Goal: Task Accomplishment & Management: Complete application form

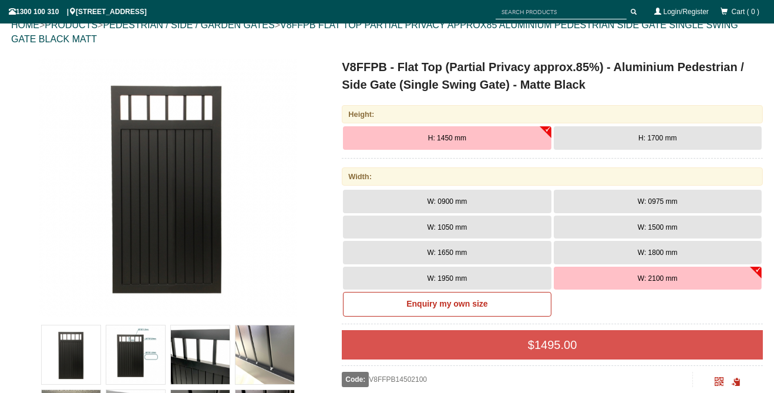
scroll to position [143, 0]
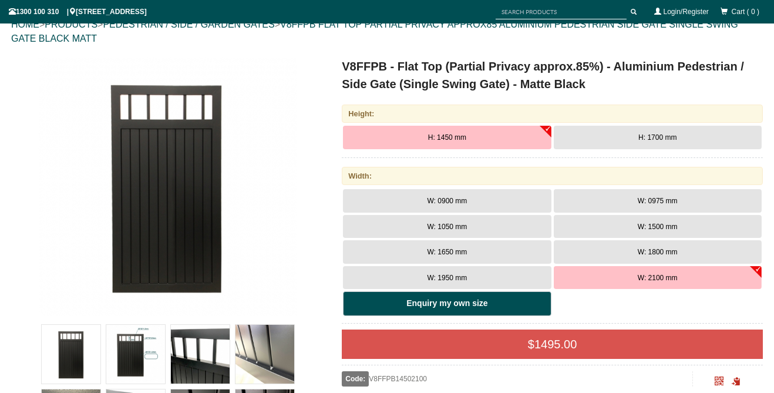
click at [475, 304] on b "Enquiry my own size" at bounding box center [447, 302] width 81 height 9
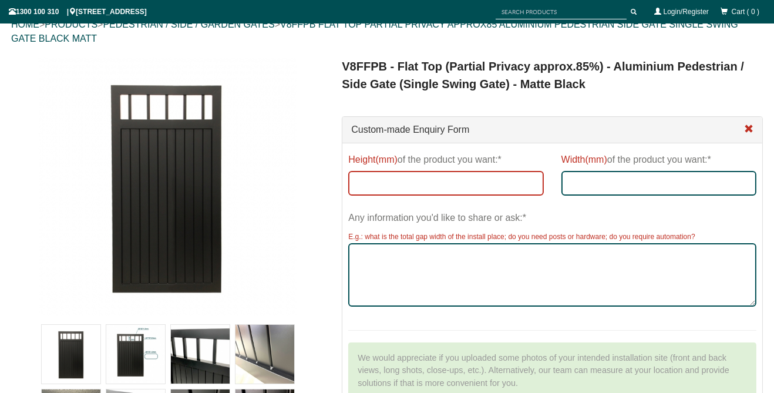
click at [447, 183] on input "Height(mm) of the product you want:*" at bounding box center [445, 183] width 195 height 25
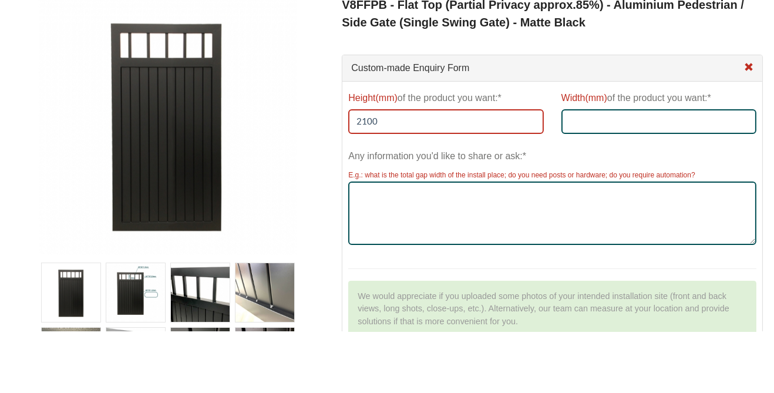
type input "2100"
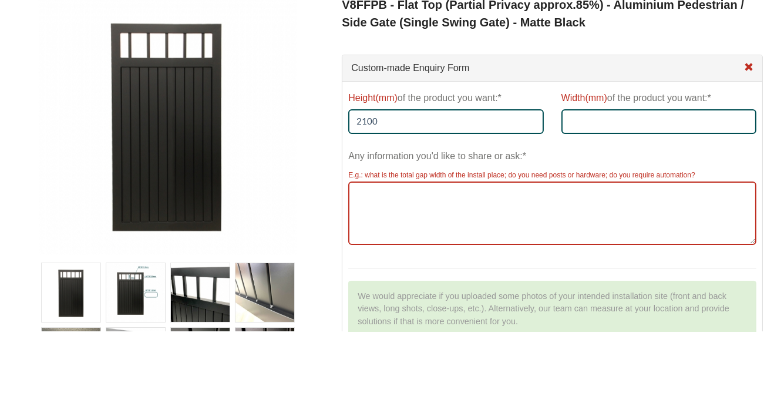
click at [424, 273] on textarea "Any information you'd like to share or ask:*" at bounding box center [552, 274] width 408 height 63
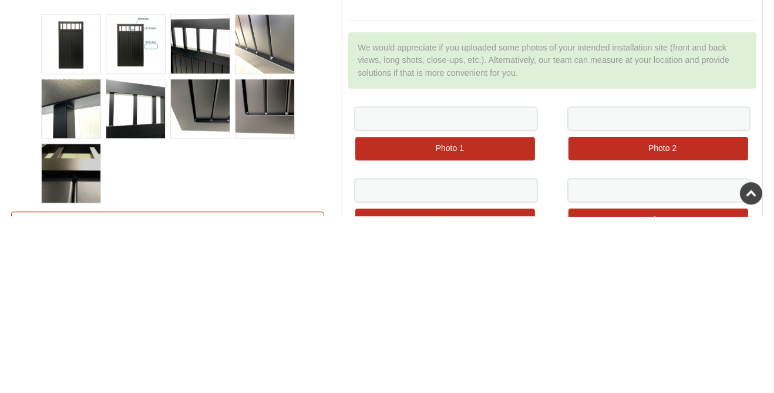
scroll to position [287, 0]
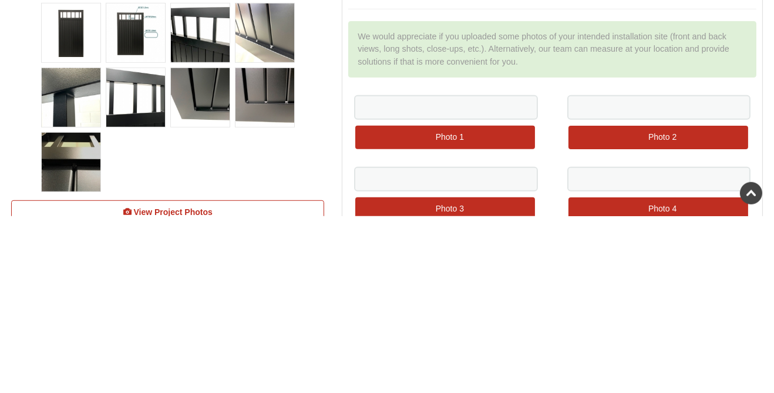
type textarea "Width 965, swing gate"
click at [123, 207] on img at bounding box center [135, 209] width 59 height 59
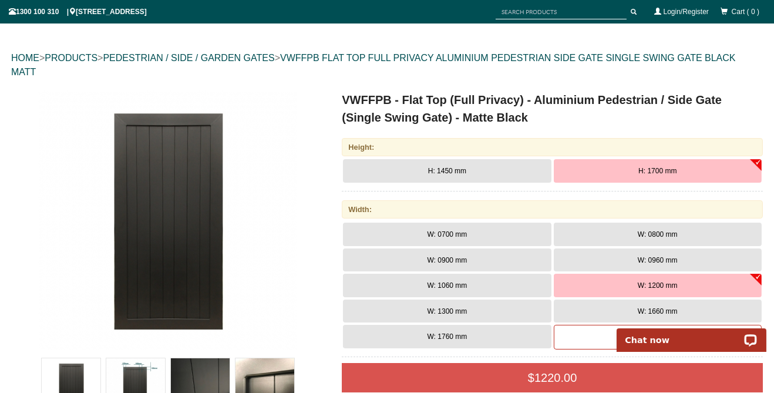
scroll to position [109, 0]
